Goal: Transaction & Acquisition: Purchase product/service

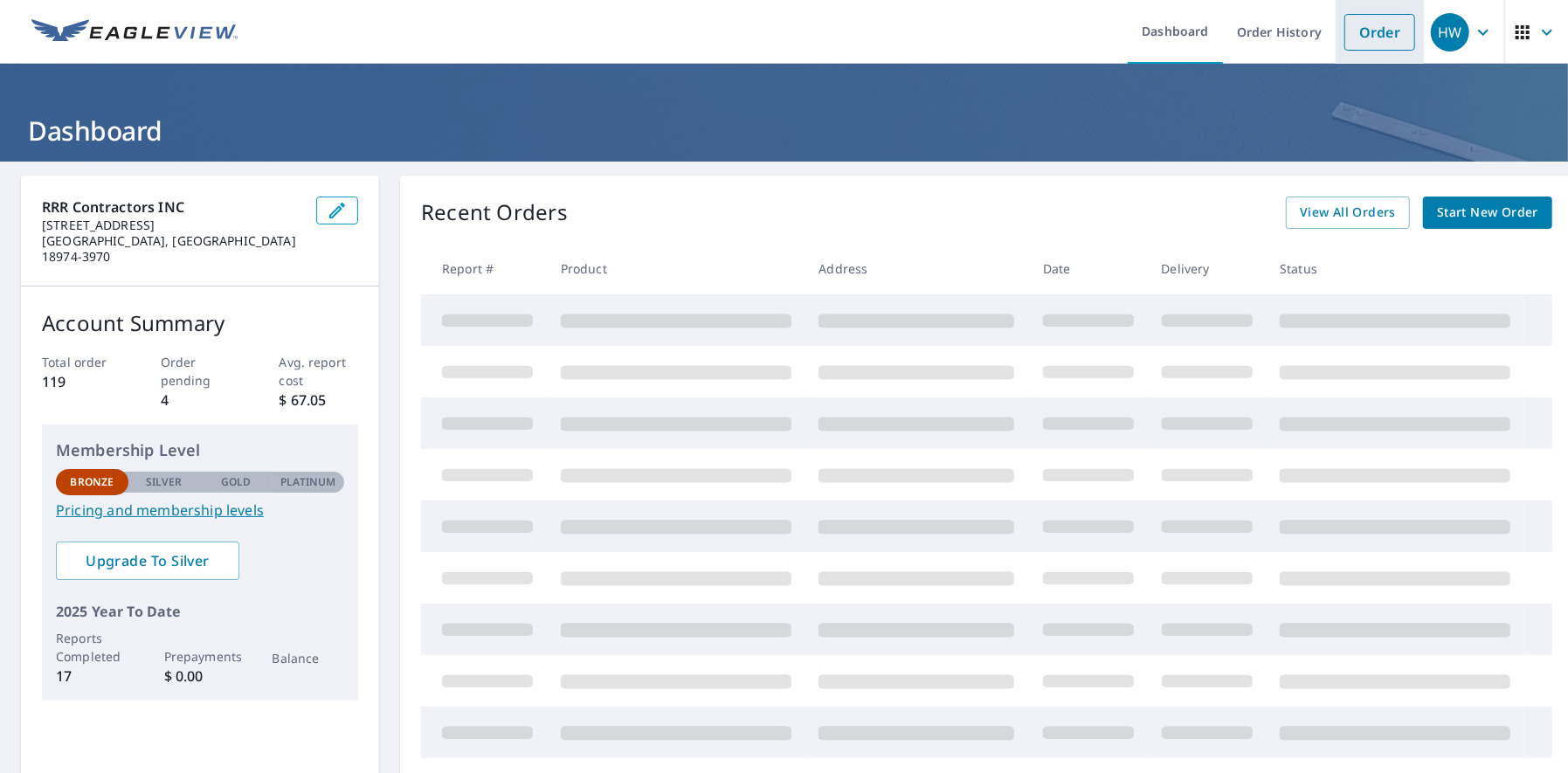
click at [1370, 23] on link "Order" at bounding box center [1379, 32] width 71 height 36
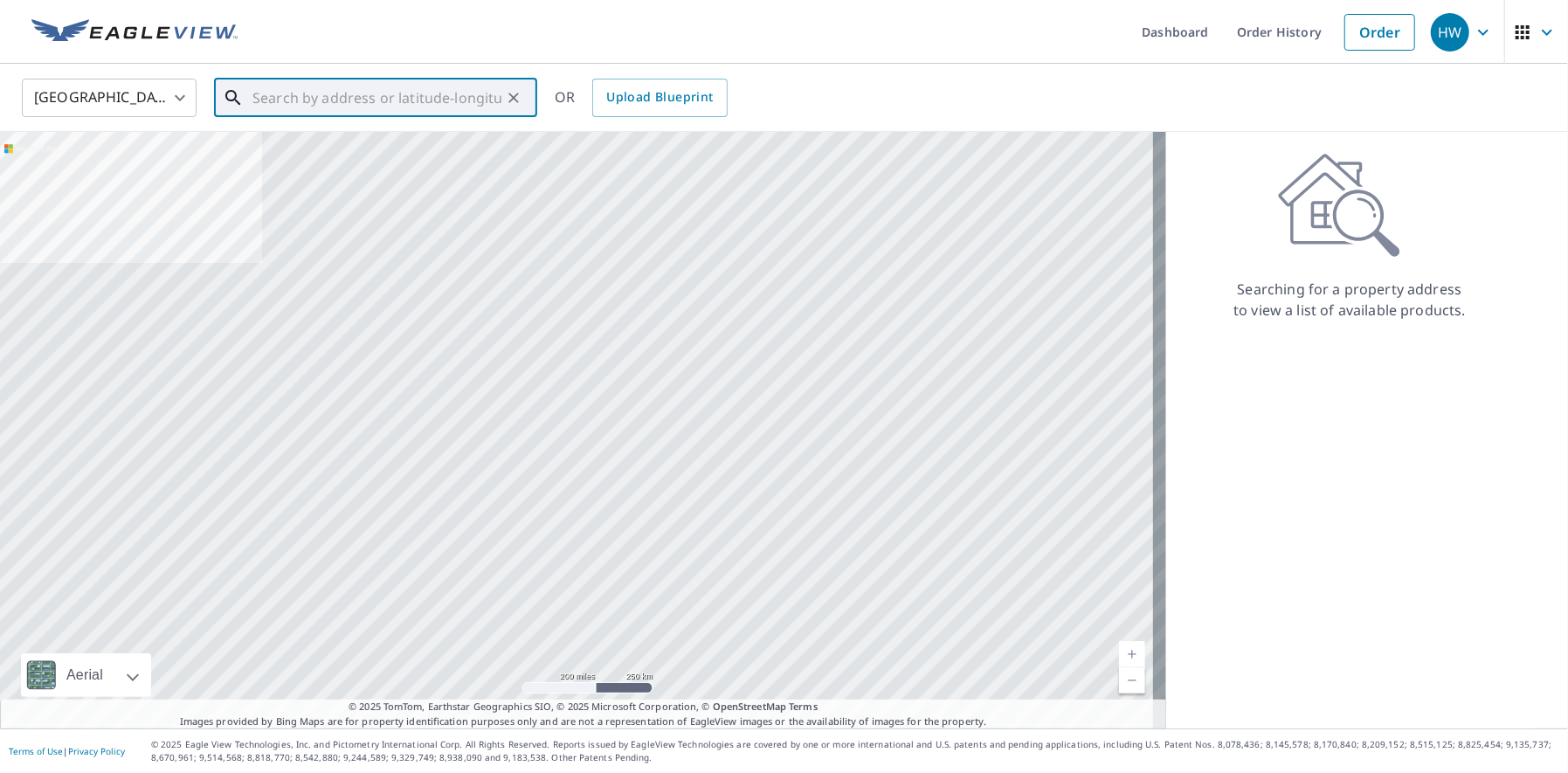
click at [258, 97] on input "text" at bounding box center [377, 98] width 249 height 49
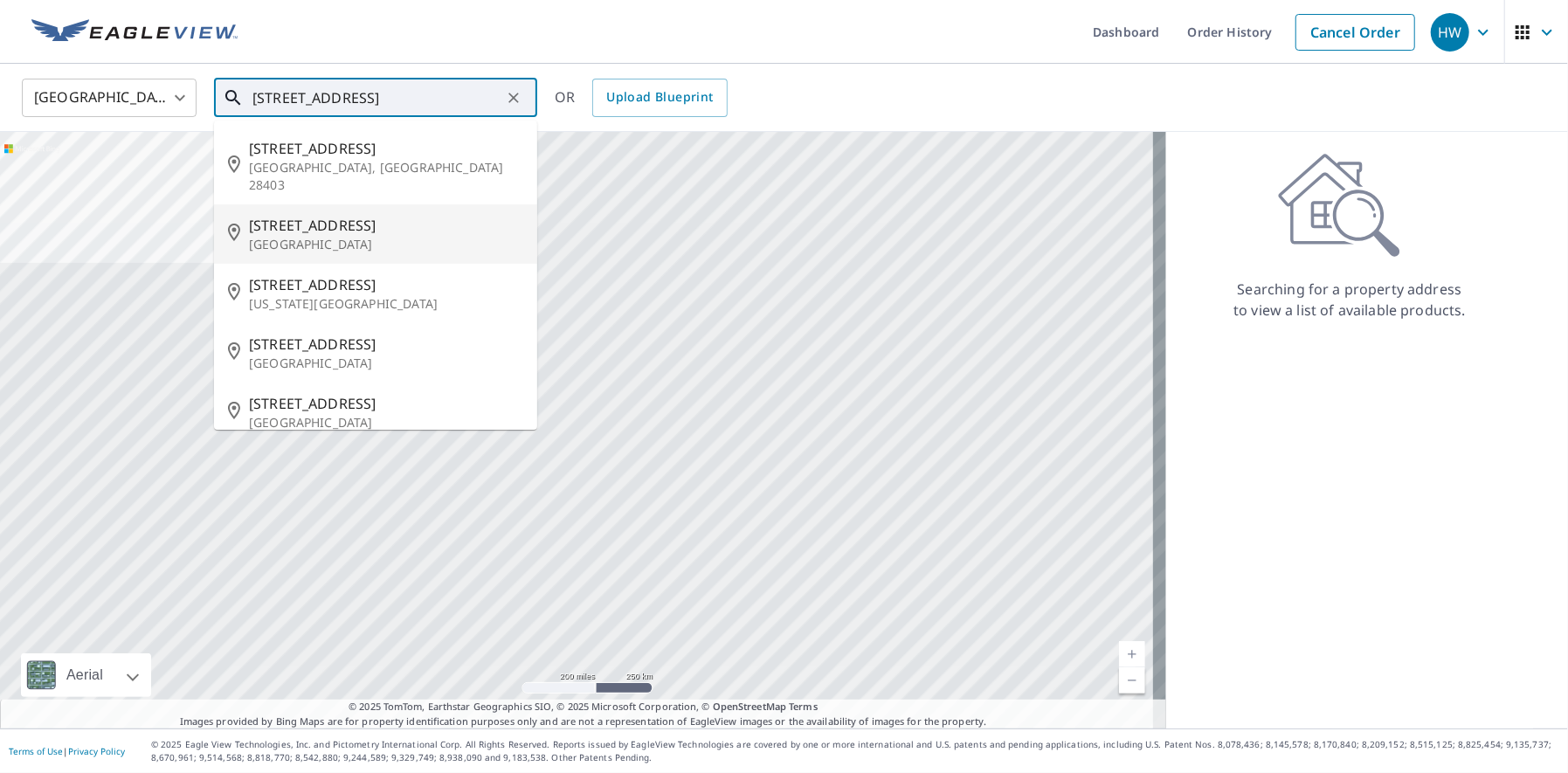
click at [268, 215] on span "[STREET_ADDRESS]" at bounding box center [386, 225] width 274 height 21
type input "[STREET_ADDRESS]"
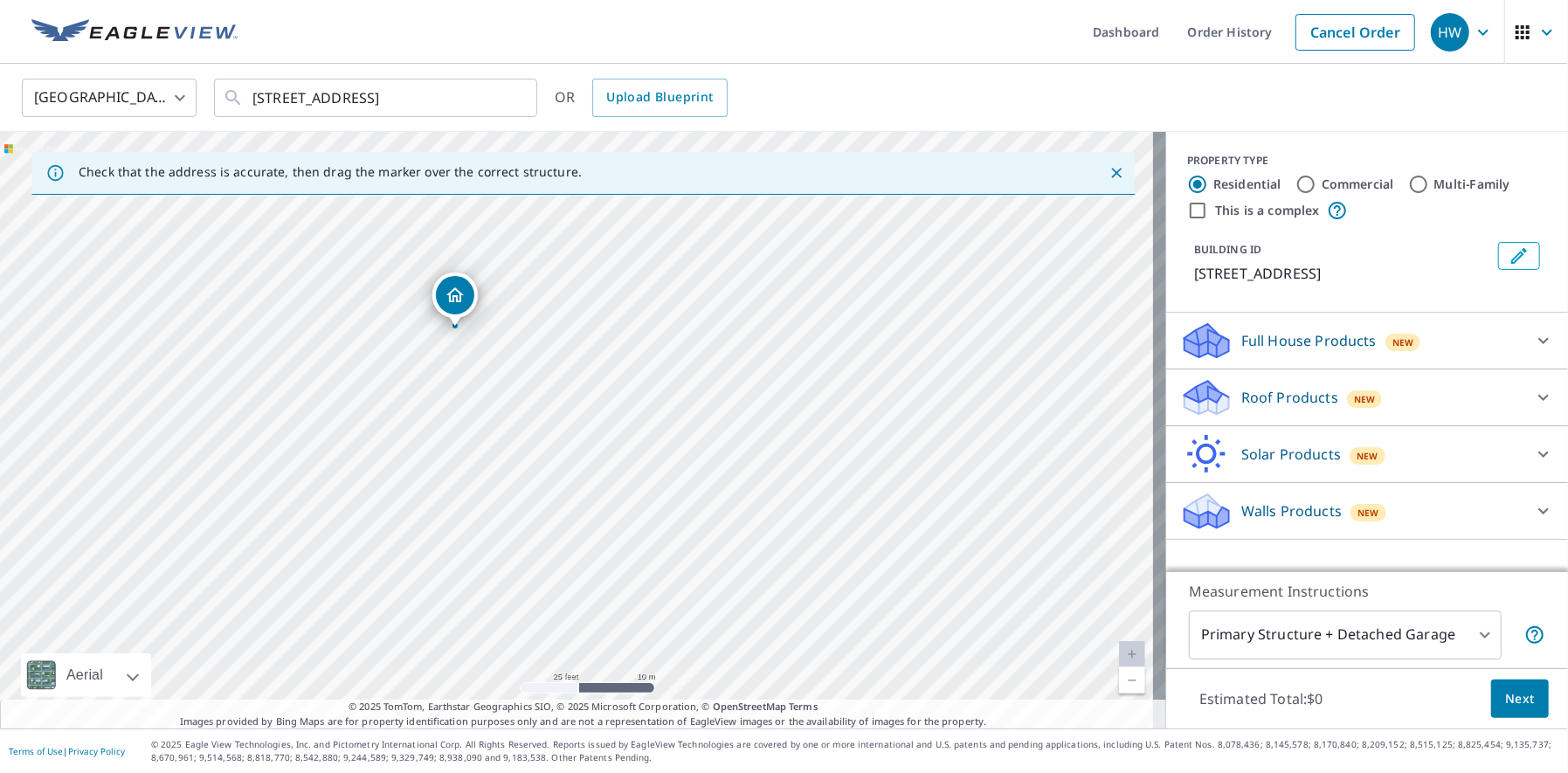
click at [1290, 393] on p "Roof Products" at bounding box center [1289, 397] width 97 height 21
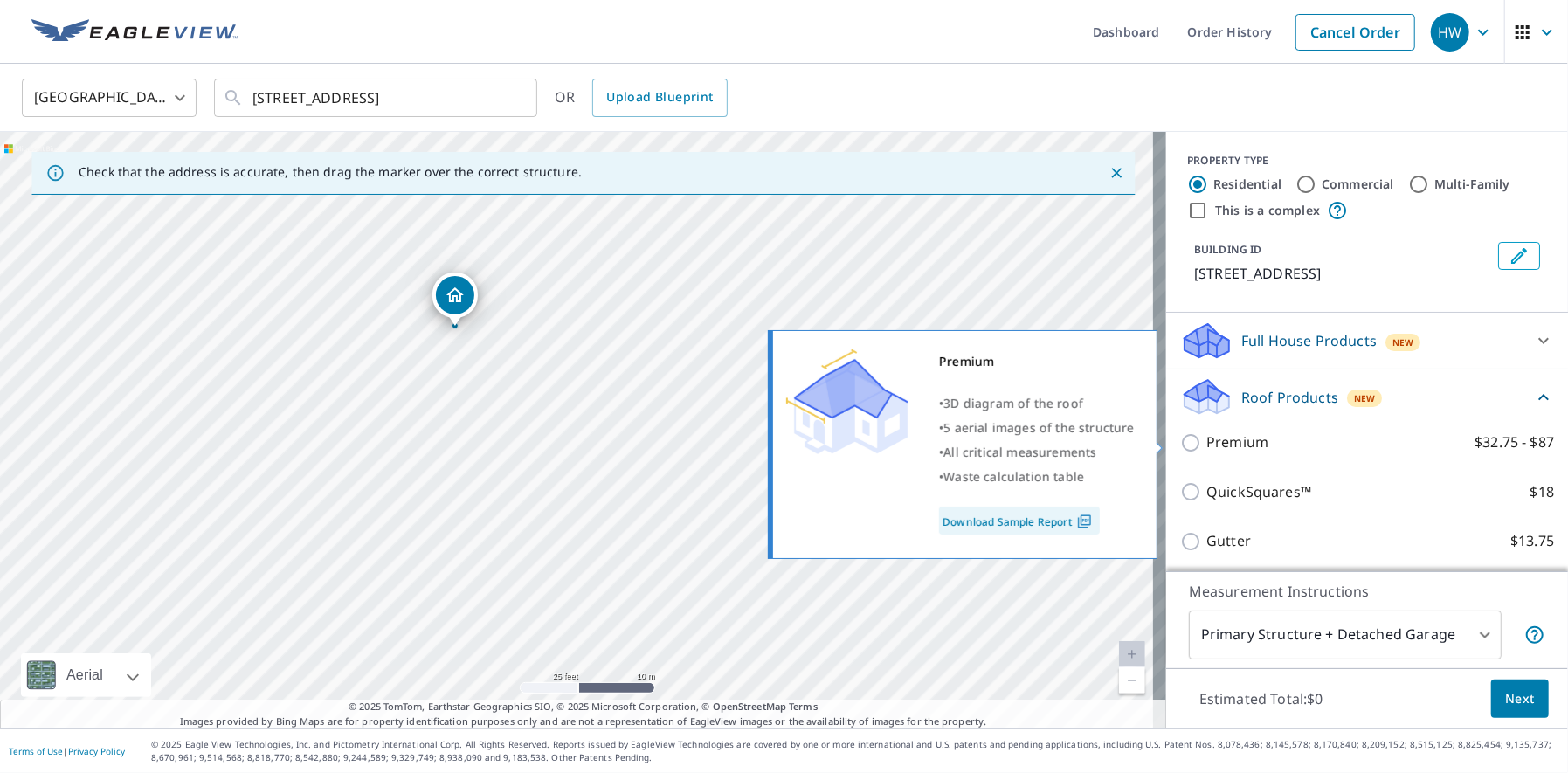
click at [1180, 442] on input "Premium $32.75 - $87" at bounding box center [1193, 442] width 26 height 21
checkbox input "true"
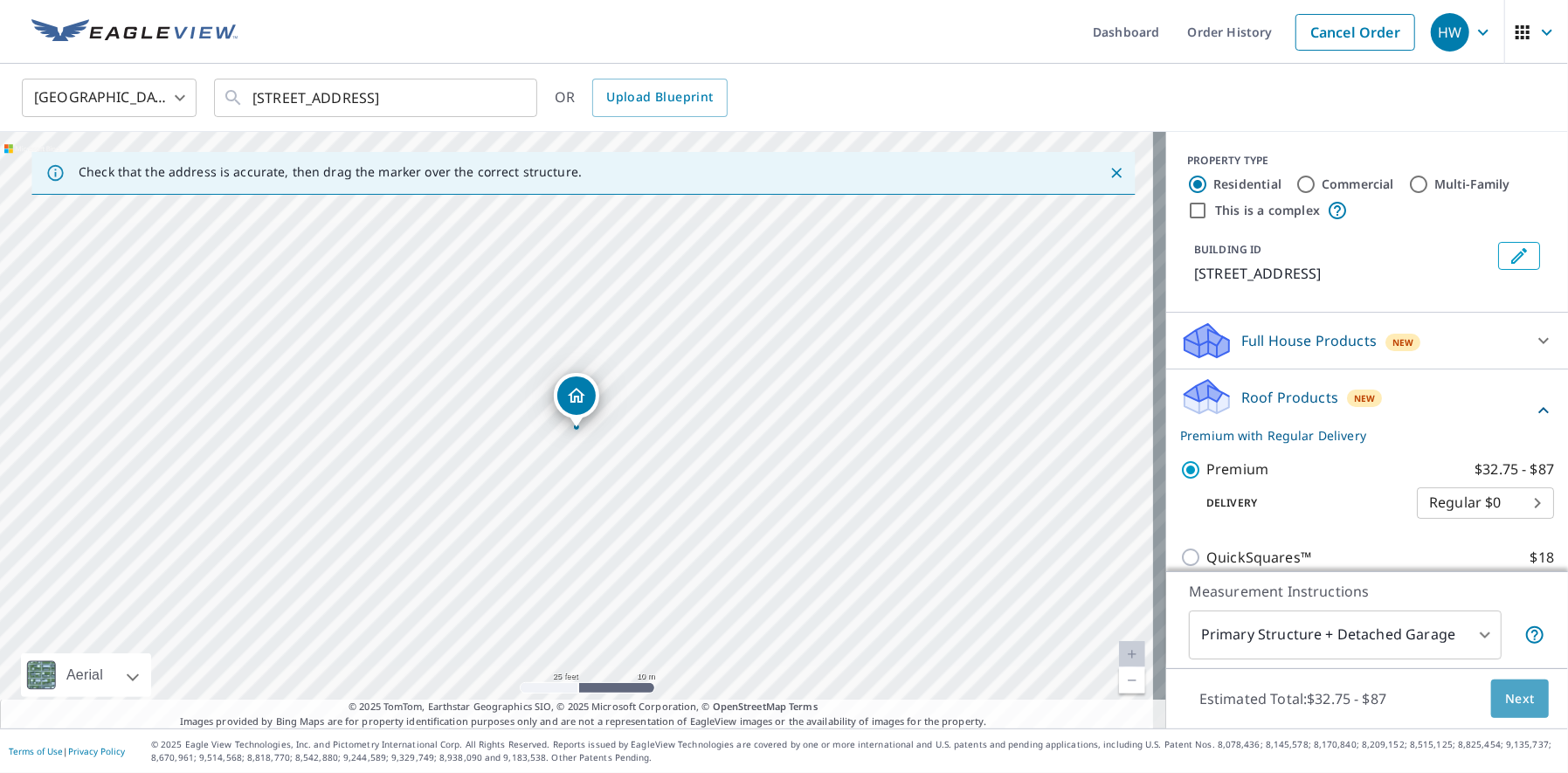
click at [1505, 705] on span "Next" at bounding box center [1520, 699] width 30 height 21
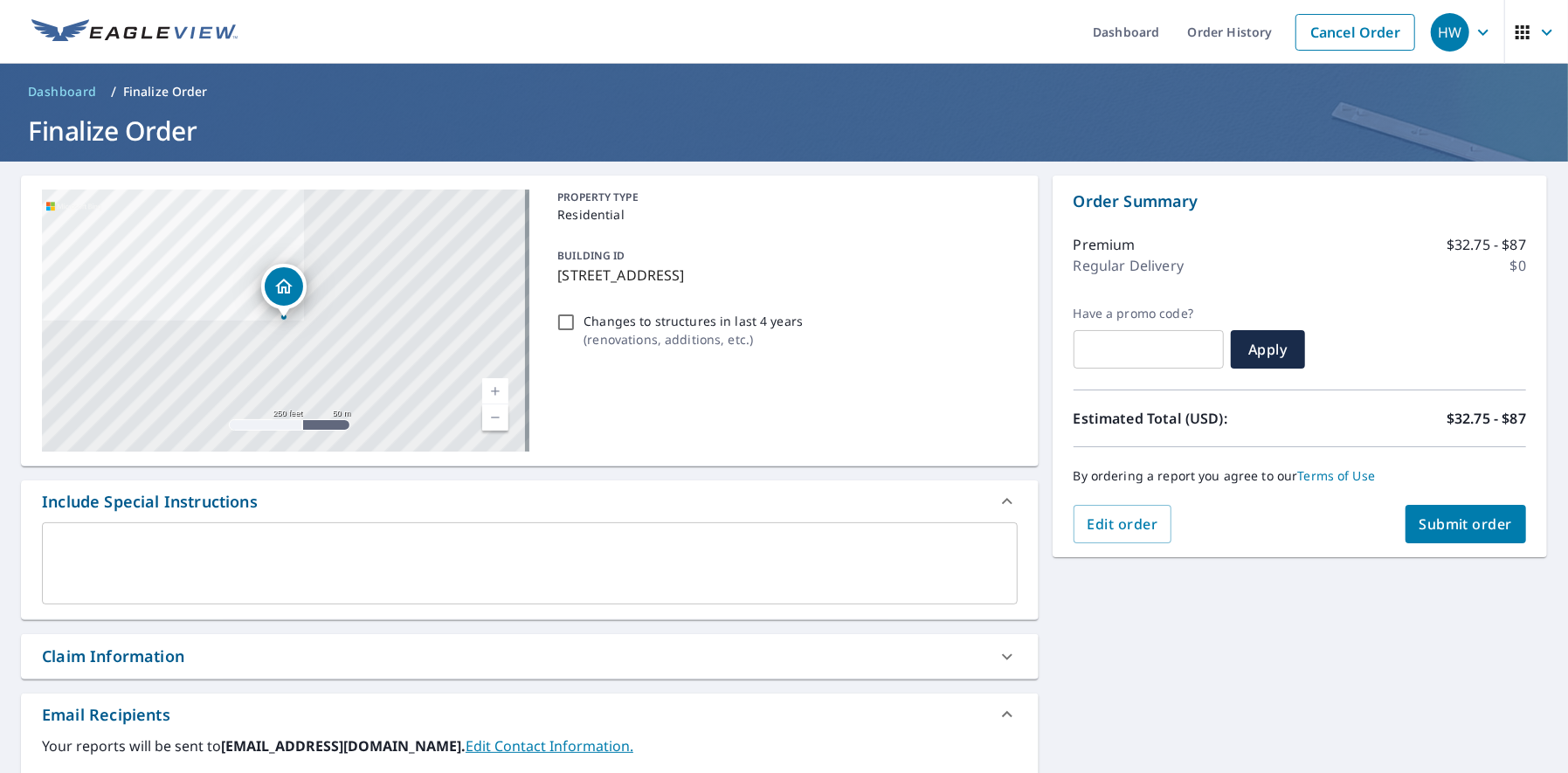
click at [68, 549] on textarea at bounding box center [529, 564] width 951 height 50
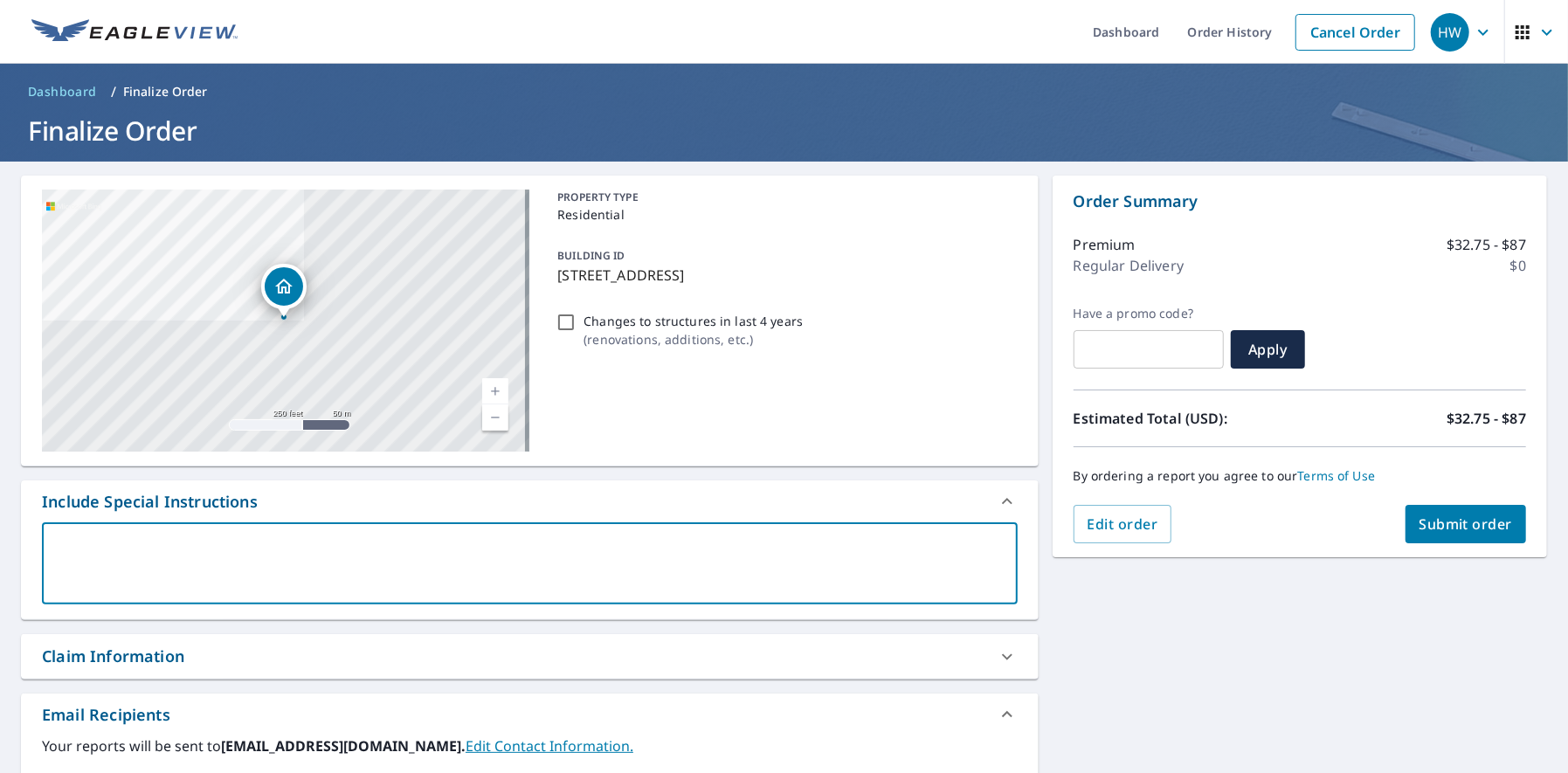
type textarea "N"
type textarea "x"
type textarea "Ne"
type textarea "x"
type textarea "Nee"
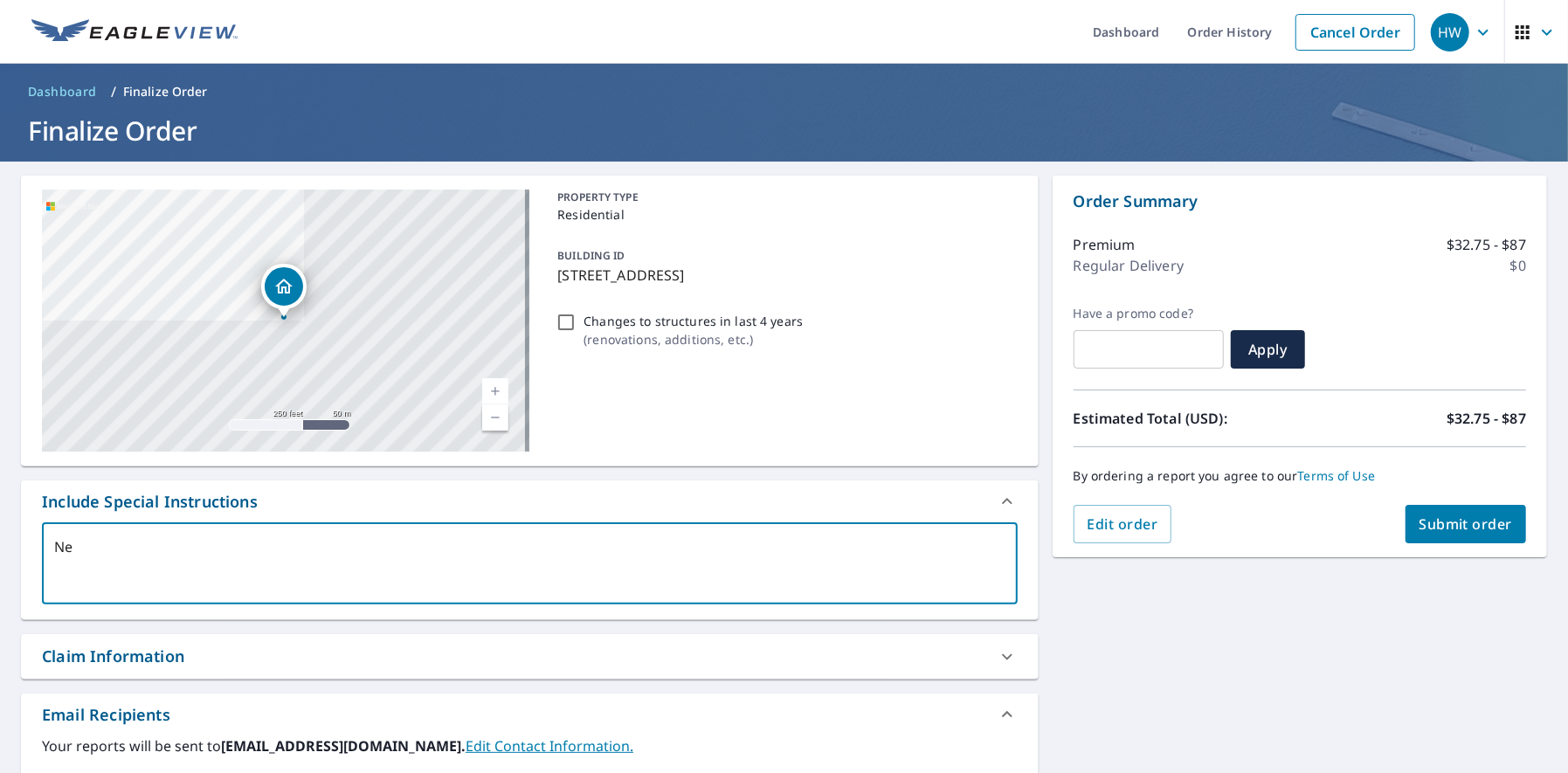
type textarea "x"
type textarea "Need"
type textarea "x"
type textarea "Need"
type textarea "x"
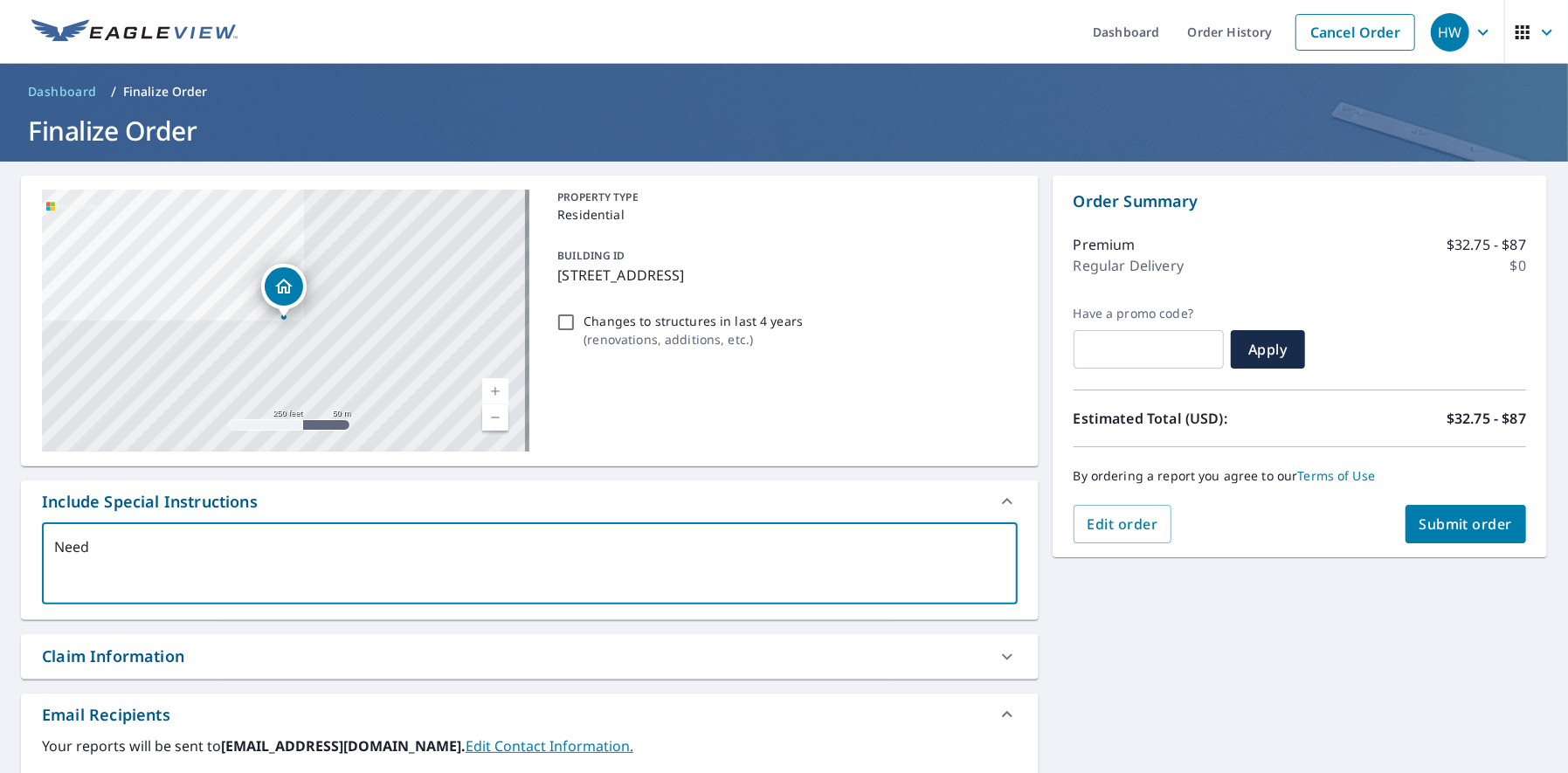
type textarea "Need t"
type textarea "x"
type textarea "Need th"
type textarea "x"
type textarea "Need the"
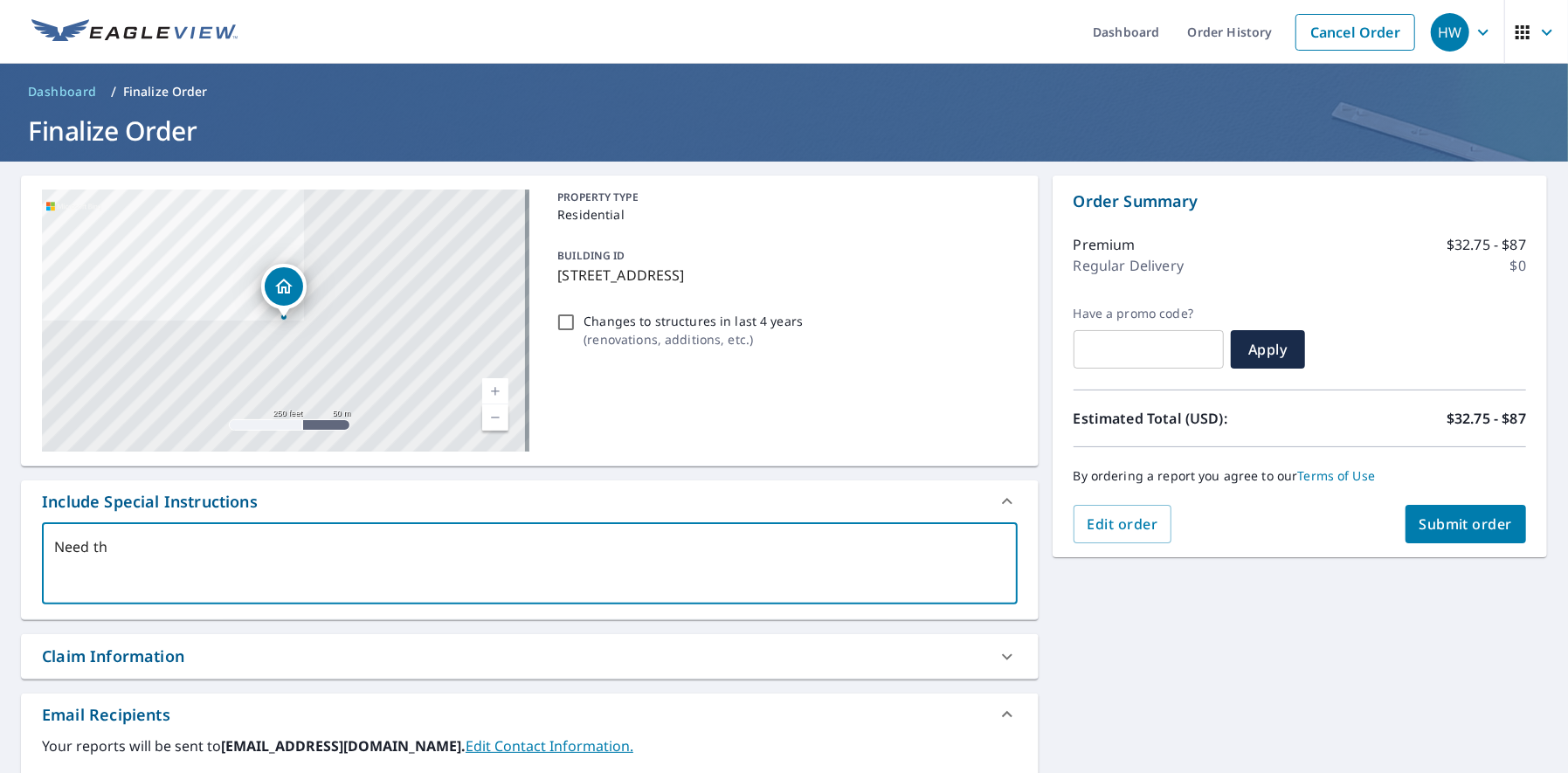
type textarea "x"
type textarea "Need the"
type textarea "x"
type textarea "Need the w"
type textarea "x"
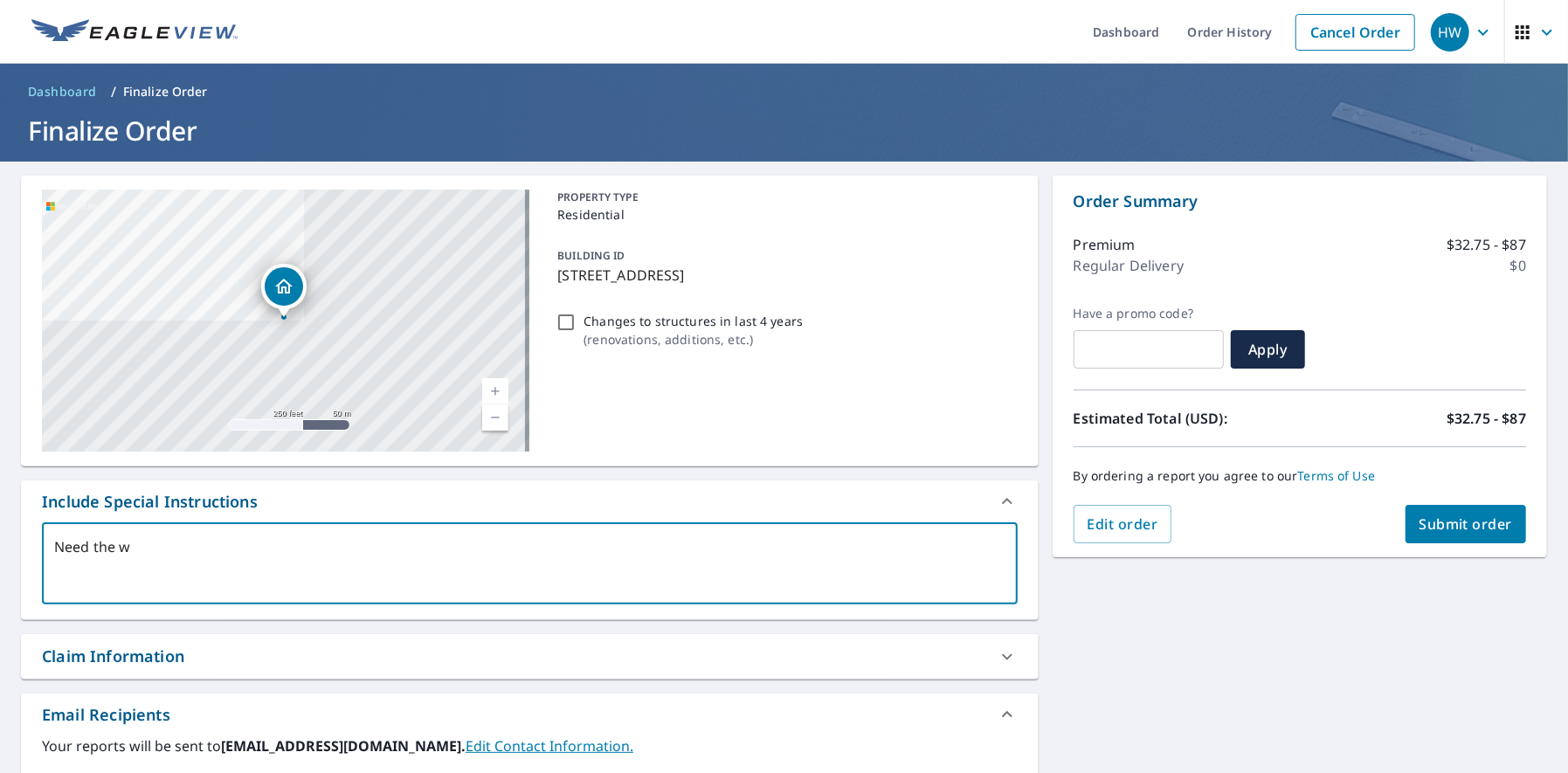
type textarea "Need the wh"
type textarea "x"
type textarea "Need the who"
type textarea "x"
type textarea "Need the who;"
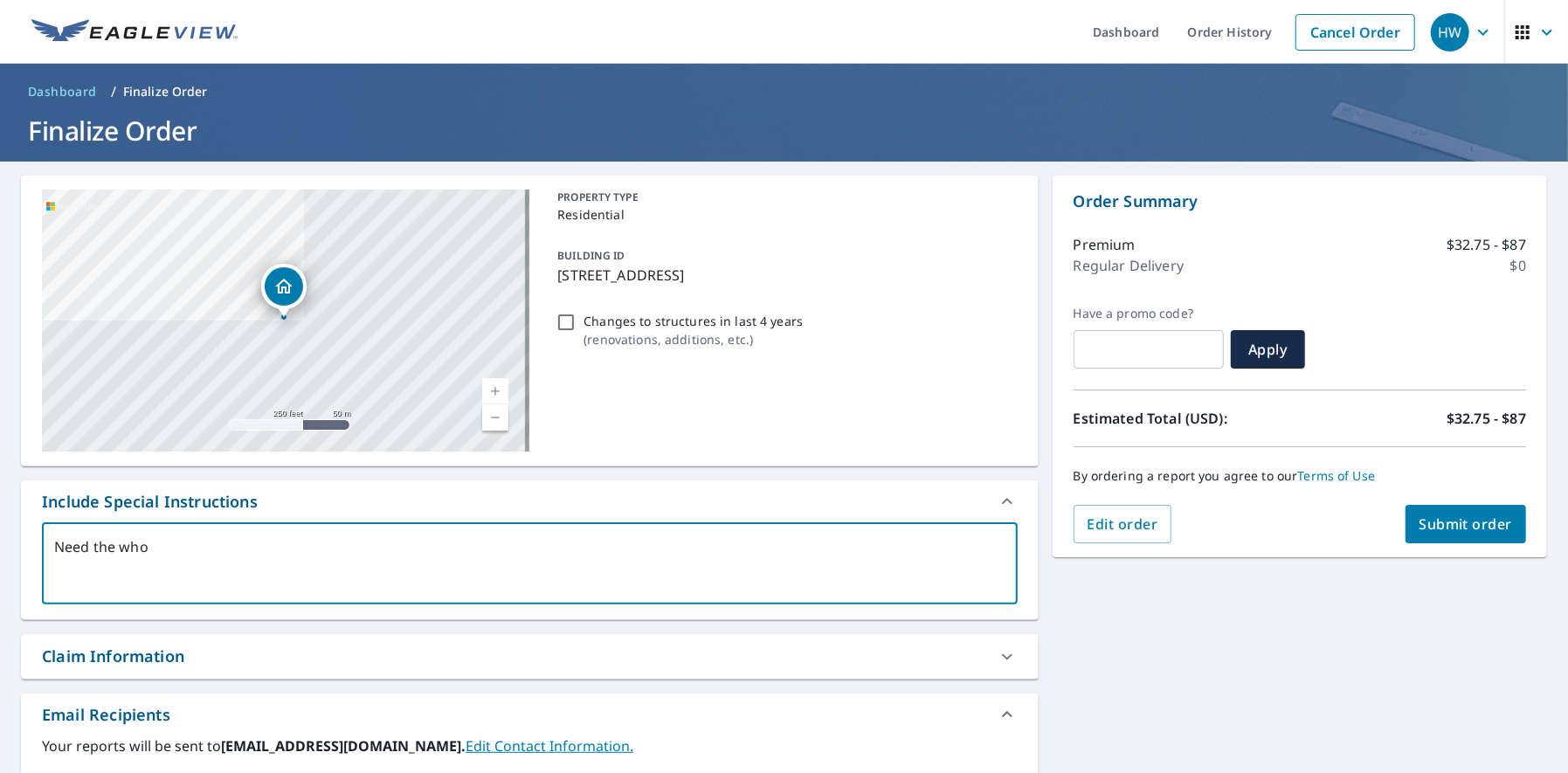
type textarea "x"
type textarea "Need the who"
type textarea "x"
type textarea "Need the whol"
type textarea "x"
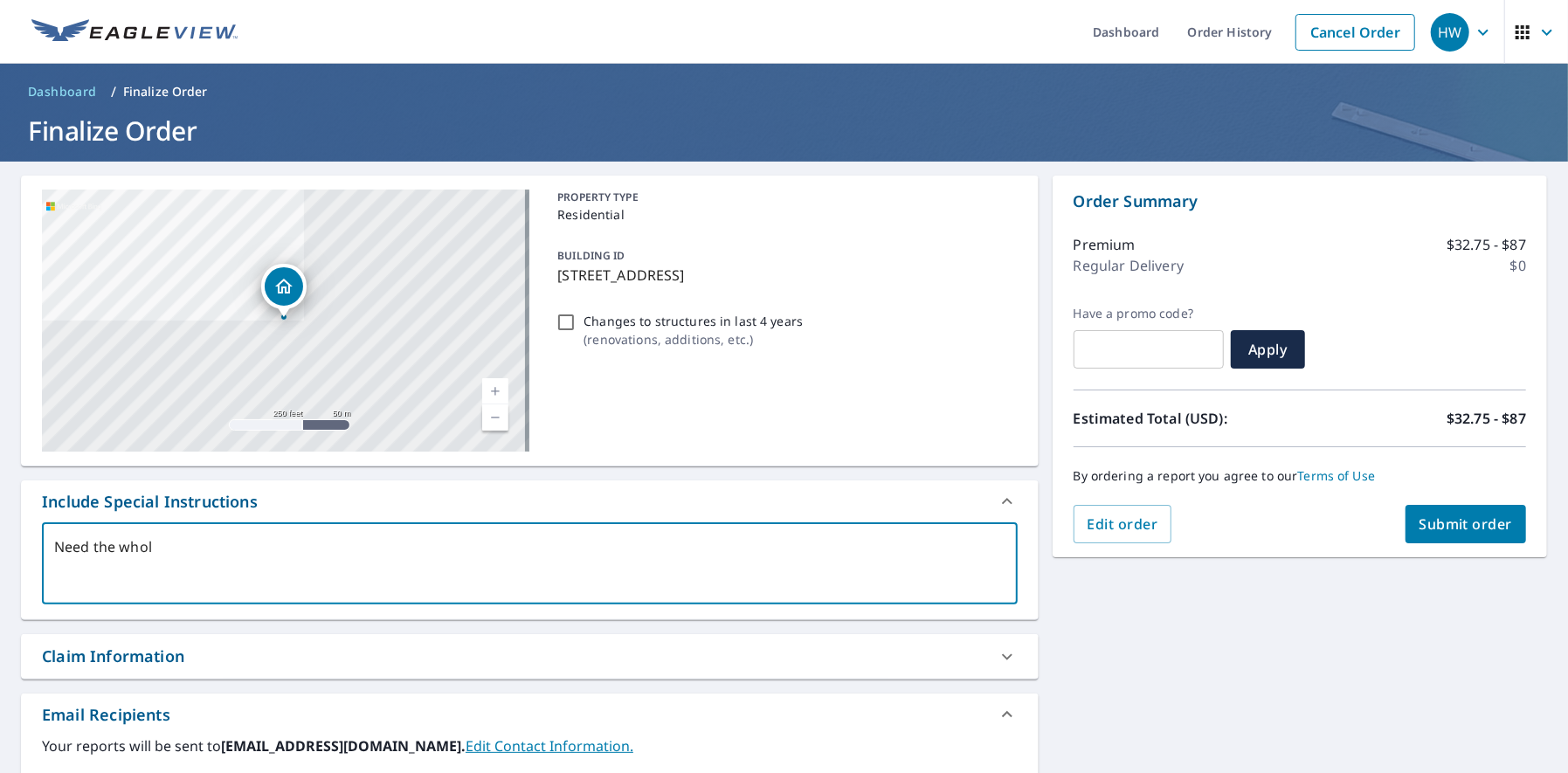
type textarea "Need the whole"
type textarea "x"
type textarea "Need the whole"
type textarea "x"
type textarea "Need the whole h"
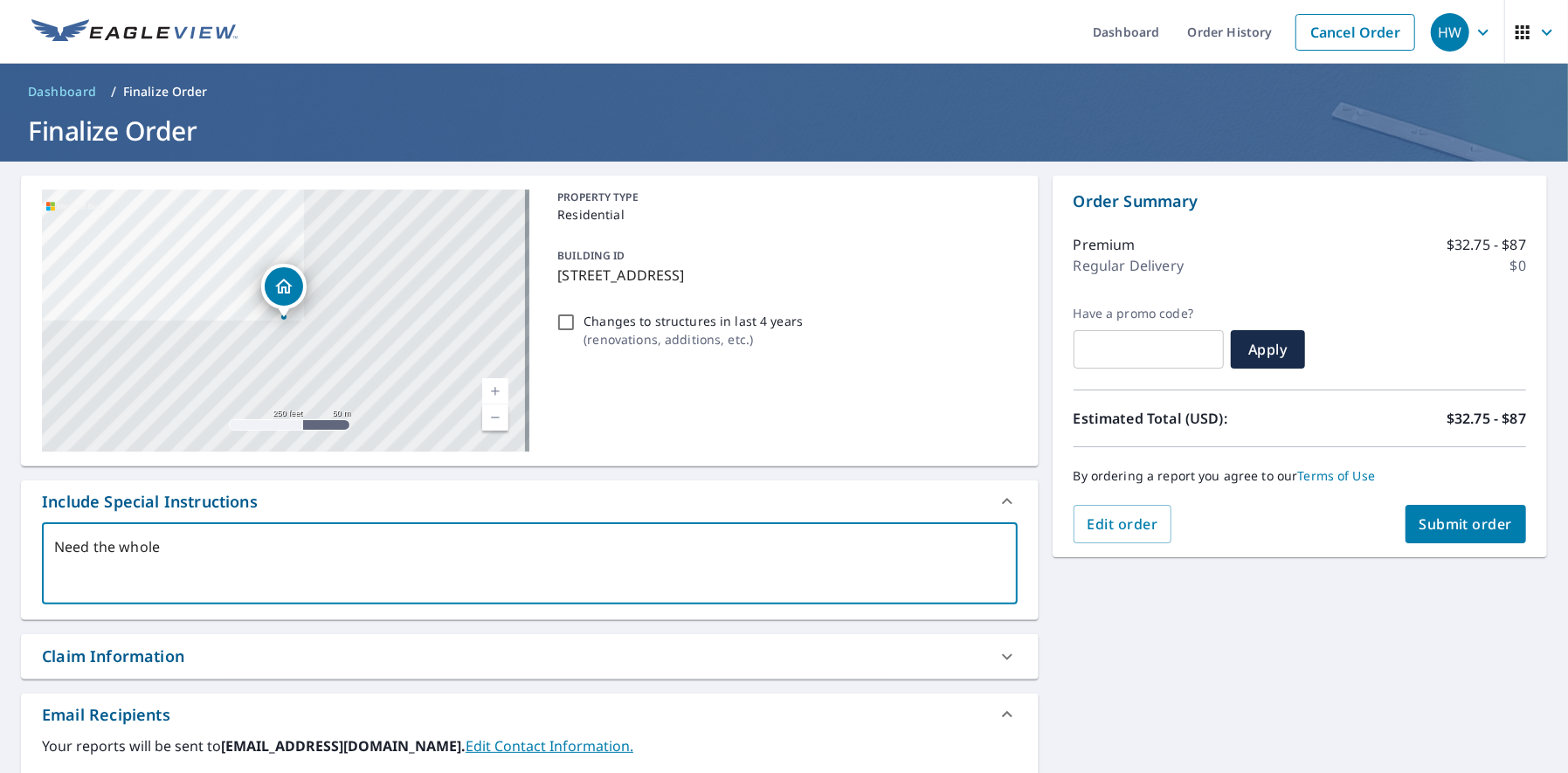
type textarea "x"
type textarea "Need the whole ho"
type textarea "x"
type textarea "Need the whole hou"
type textarea "x"
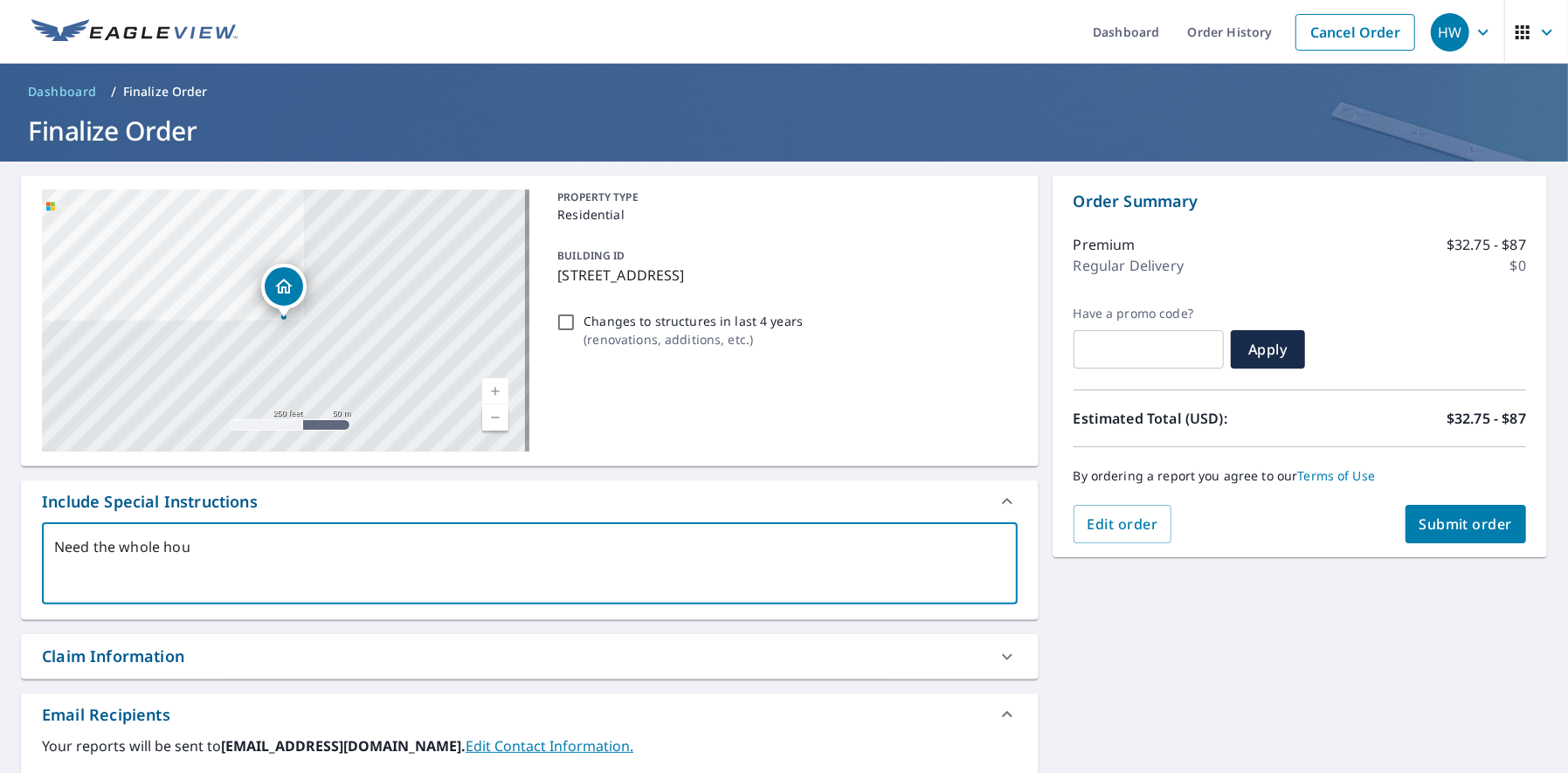
type textarea "Need the whole hous"
type textarea "x"
type textarea "Need the whole house"
type textarea "x"
type textarea "Need the whole house"
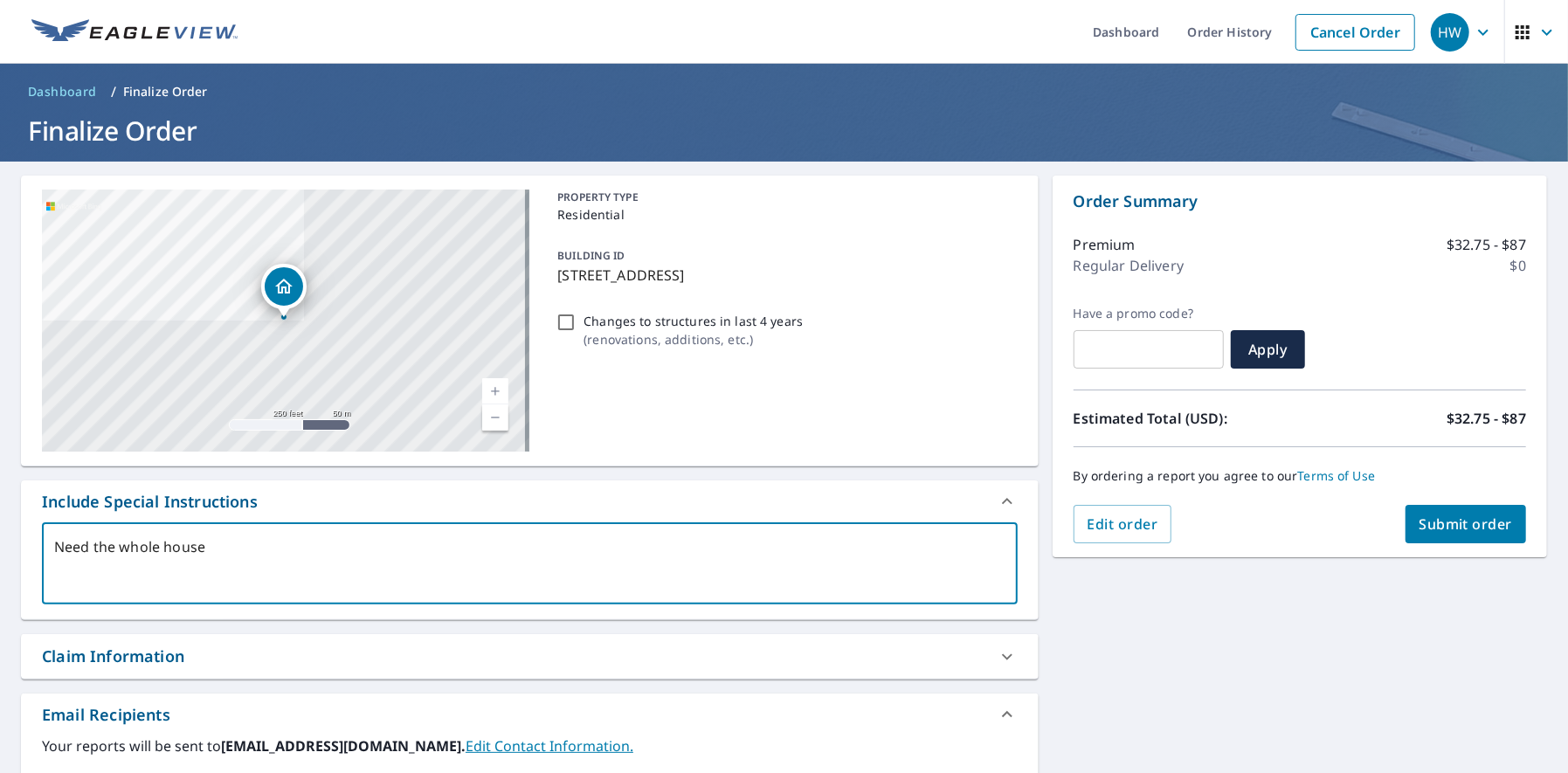
click at [1436, 523] on span "Submit order" at bounding box center [1466, 524] width 94 height 20
type textarea "x"
